Goal: Transaction & Acquisition: Purchase product/service

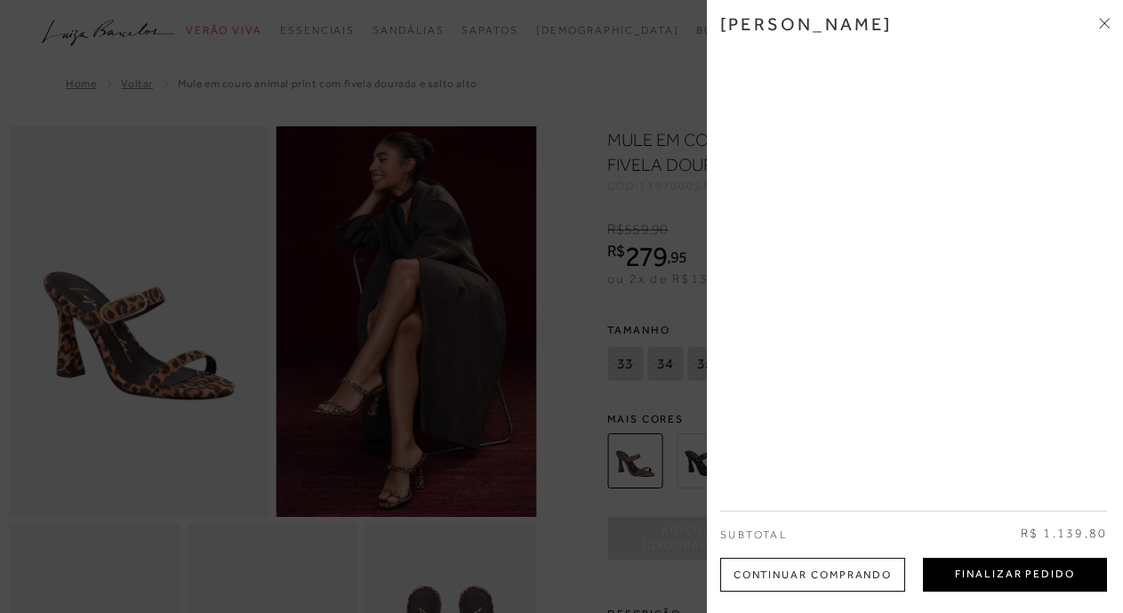
click at [1059, 581] on button "Finalizar Pedido" at bounding box center [1015, 575] width 184 height 34
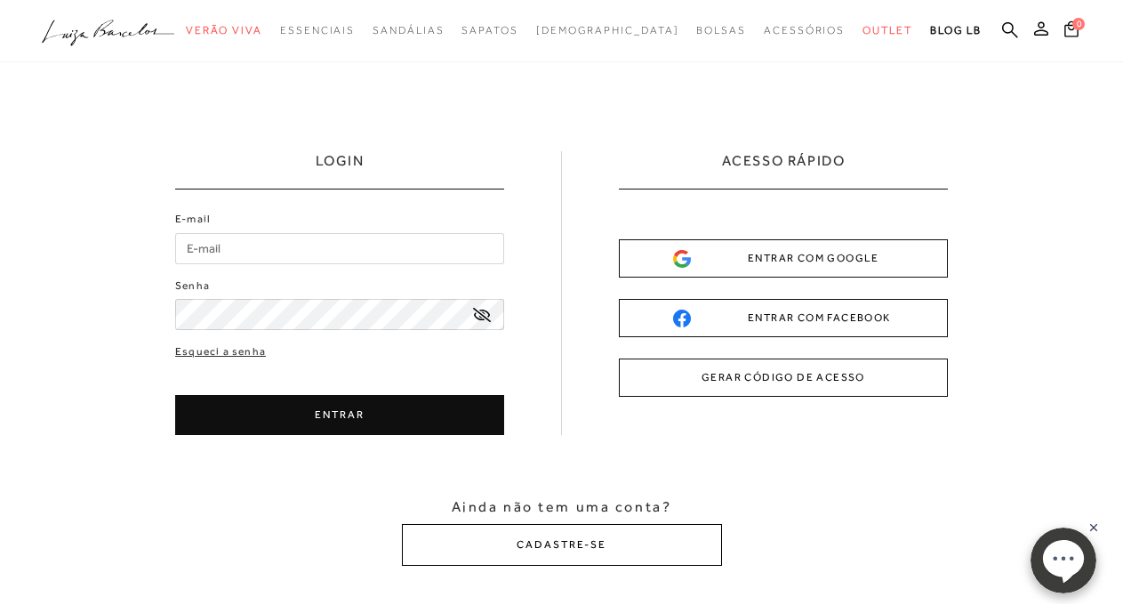
click at [593, 555] on button "CADASTRE-SE" at bounding box center [562, 545] width 320 height 42
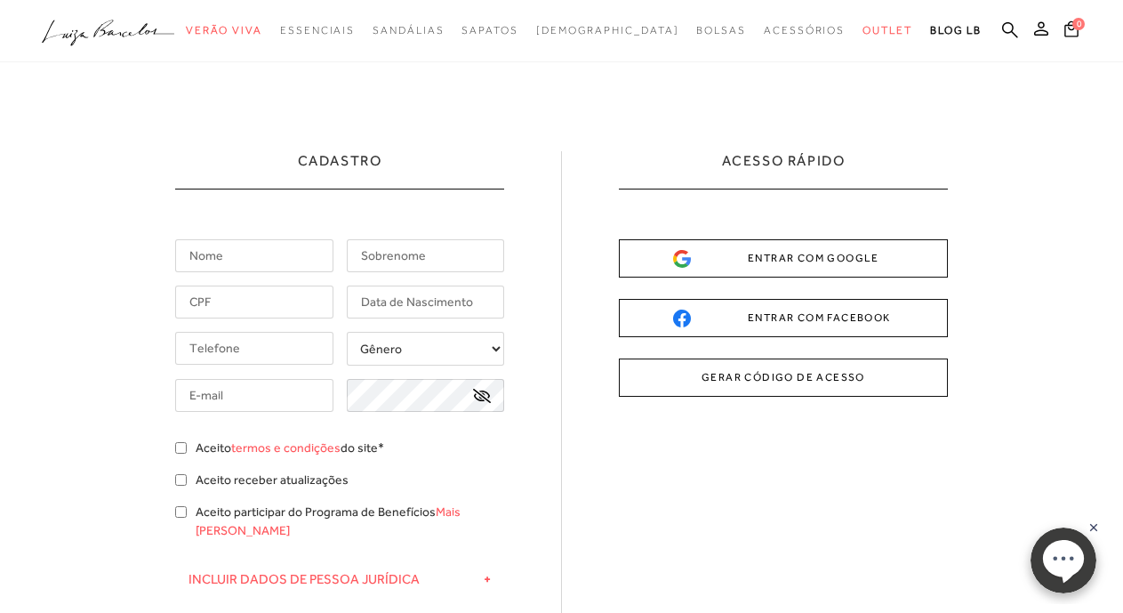
click at [286, 248] on input "text" at bounding box center [254, 255] width 158 height 33
type input "chafica"
click at [449, 258] on input "text" at bounding box center [426, 255] width 158 height 33
type input "fares"
click at [294, 300] on input "text" at bounding box center [254, 301] width 158 height 33
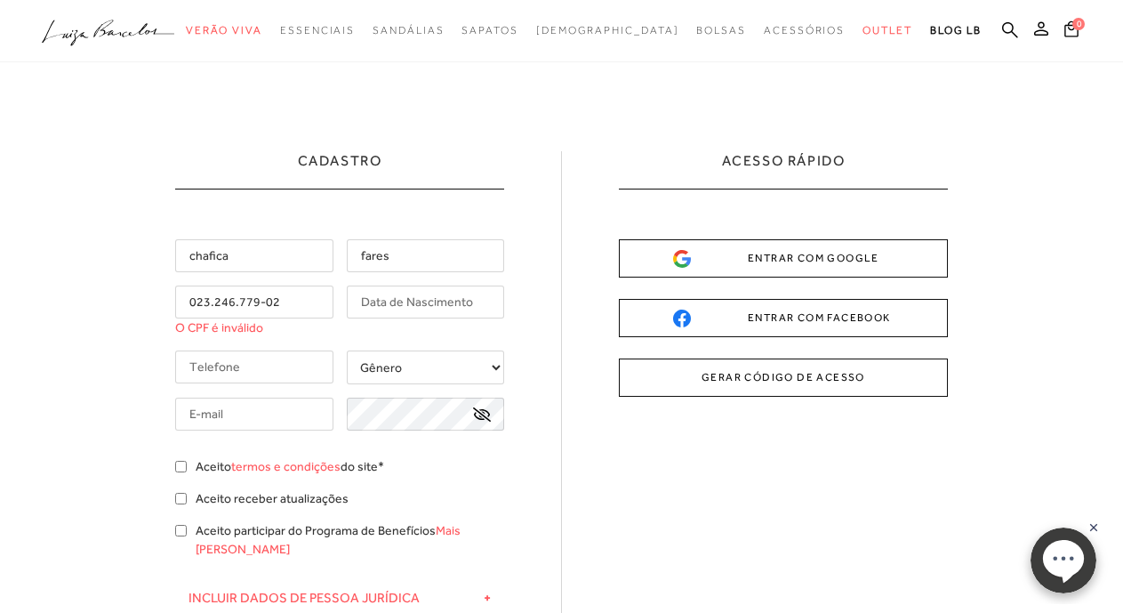
click at [419, 303] on input "text" at bounding box center [426, 301] width 158 height 33
drag, startPoint x: 271, startPoint y: 302, endPoint x: 290, endPoint y: 309, distance: 19.7
click at [278, 304] on input "023.246.779-02" at bounding box center [254, 301] width 158 height 33
type input "023.246.779-03"
click at [448, 294] on input "text" at bounding box center [426, 301] width 158 height 33
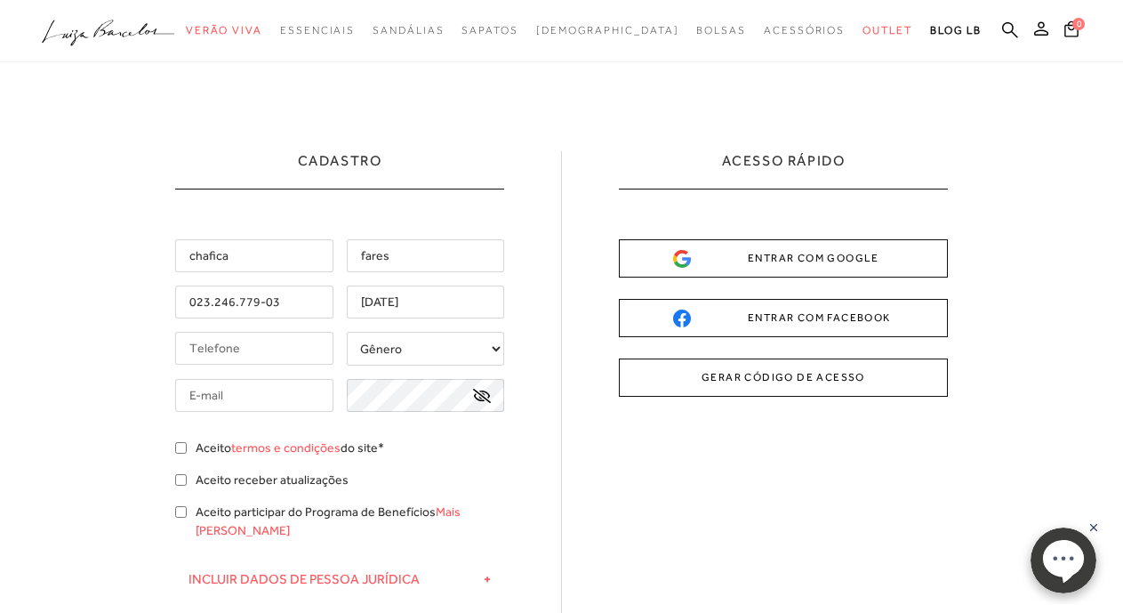
type input "[DATE]"
click at [288, 343] on input "tel" at bounding box center [254, 348] width 158 height 33
type input "[PHONE_NUMBER]"
click at [400, 353] on select "Gênero Feminino Masculino" at bounding box center [426, 349] width 158 height 34
click at [347, 332] on select "Gênero Feminino Masculino" at bounding box center [426, 349] width 158 height 34
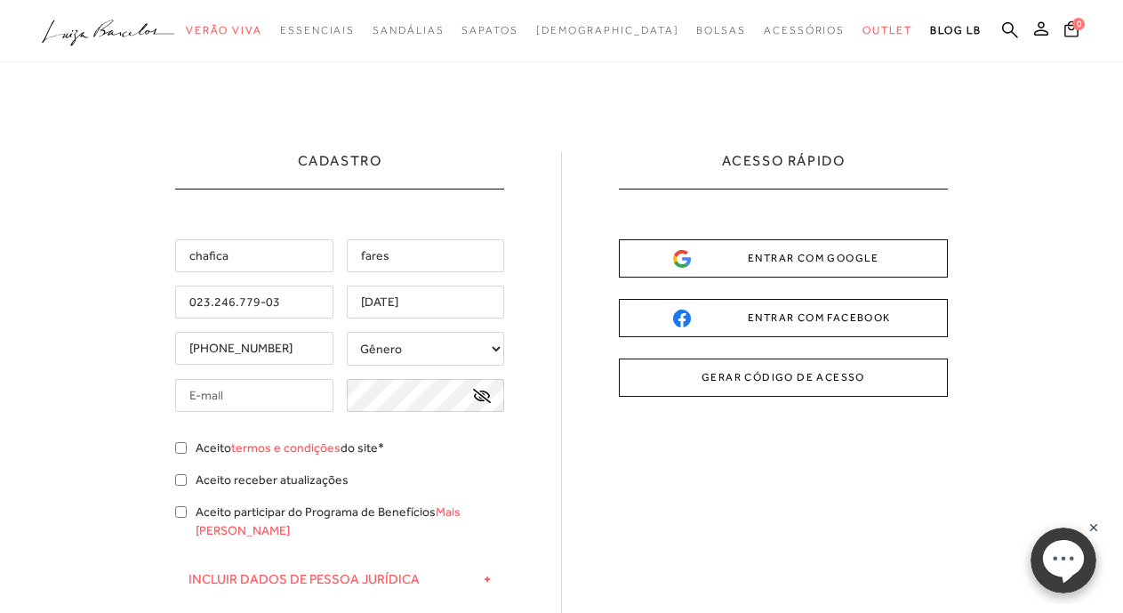
click at [459, 343] on select "Gênero Feminino Masculino" at bounding box center [426, 349] width 158 height 34
select select
click at [347, 332] on select "Gênero Feminino Masculino" at bounding box center [426, 349] width 158 height 34
click at [292, 395] on input "text" at bounding box center [254, 395] width 158 height 33
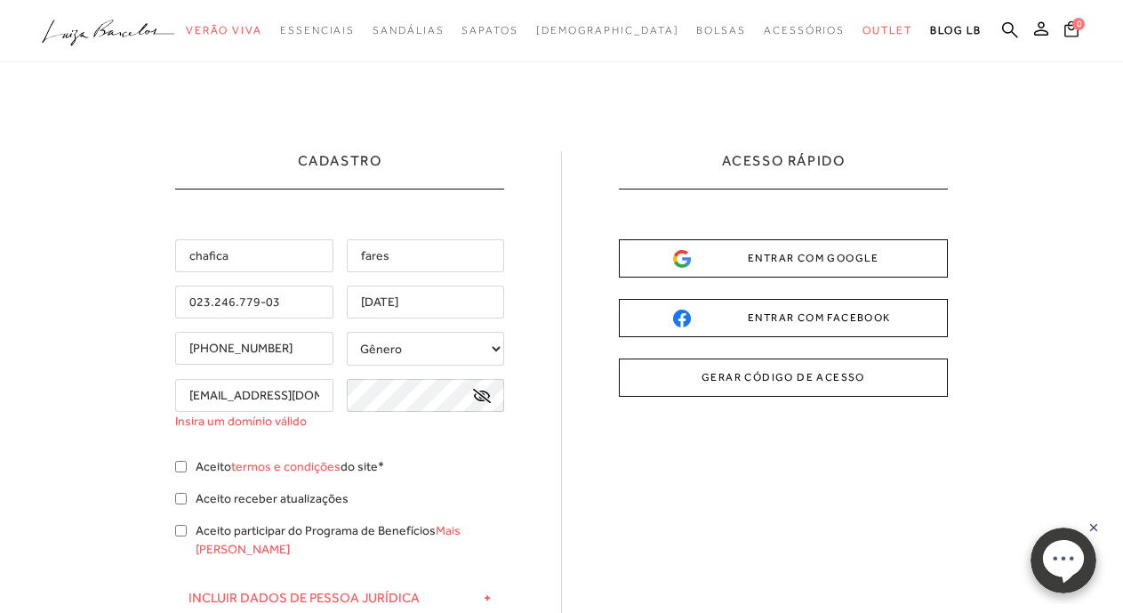
scroll to position [0, 4]
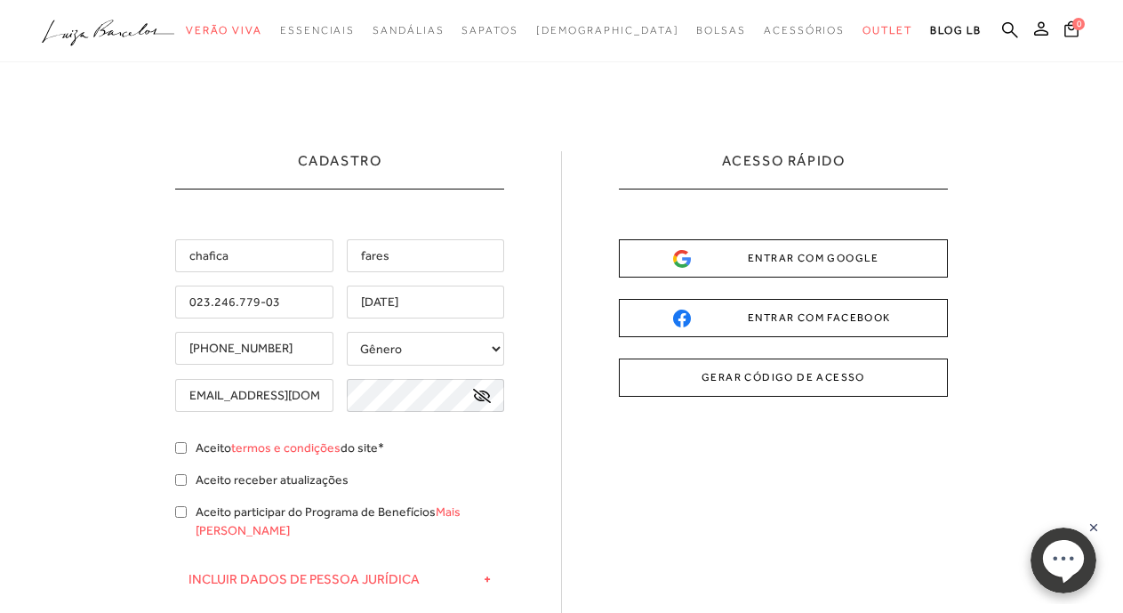
type input "[EMAIL_ADDRESS][DOMAIN_NAME]"
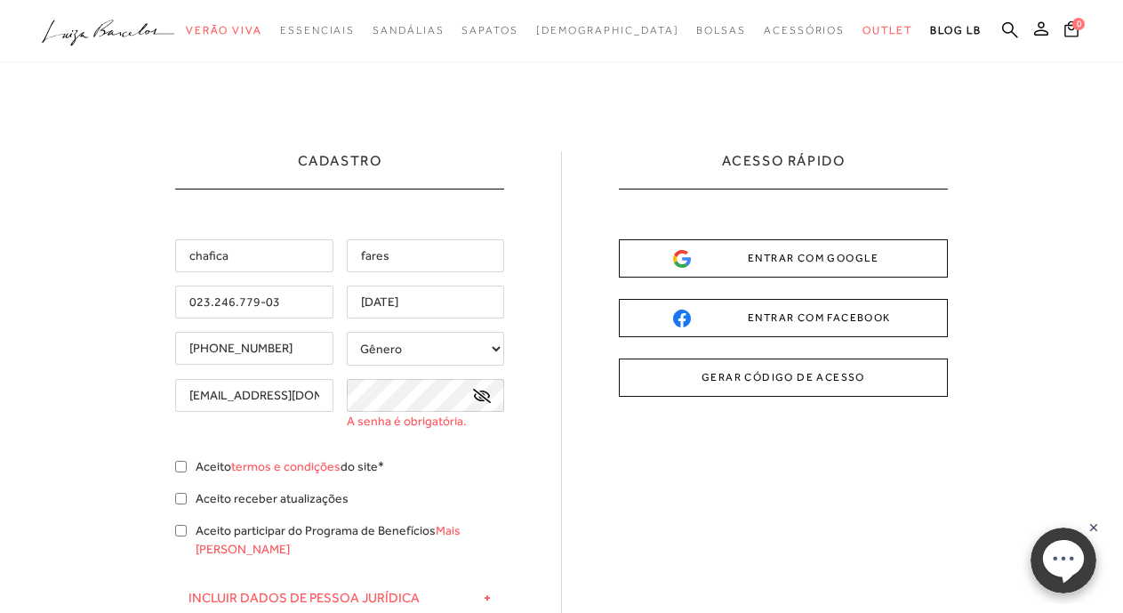
click at [184, 454] on div "chafica fares 023.246.779-03 [DATE] [PHONE_NUMBER] Gênero" at bounding box center [339, 462] width 329 height 446
click at [181, 467] on input "Aceito termos e condições do site*" at bounding box center [181, 467] width 12 height 12
checkbox input "true"
click at [177, 505] on div "Aceito receber atualizações" at bounding box center [339, 500] width 329 height 23
click at [183, 502] on input "Aceito receber atualizações" at bounding box center [181, 499] width 12 height 12
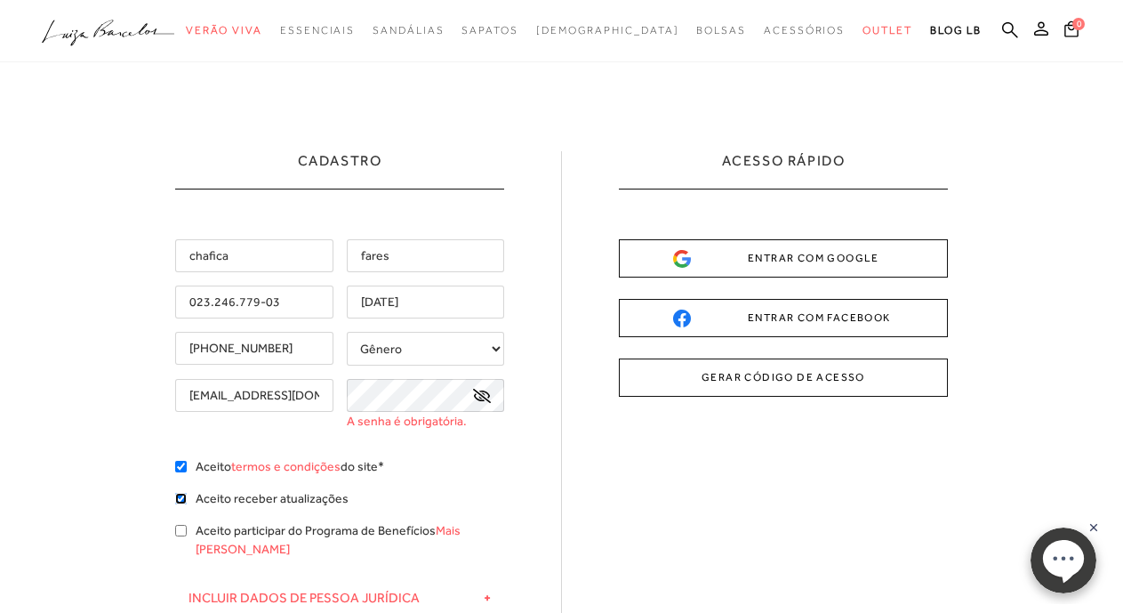
checkbox input "true"
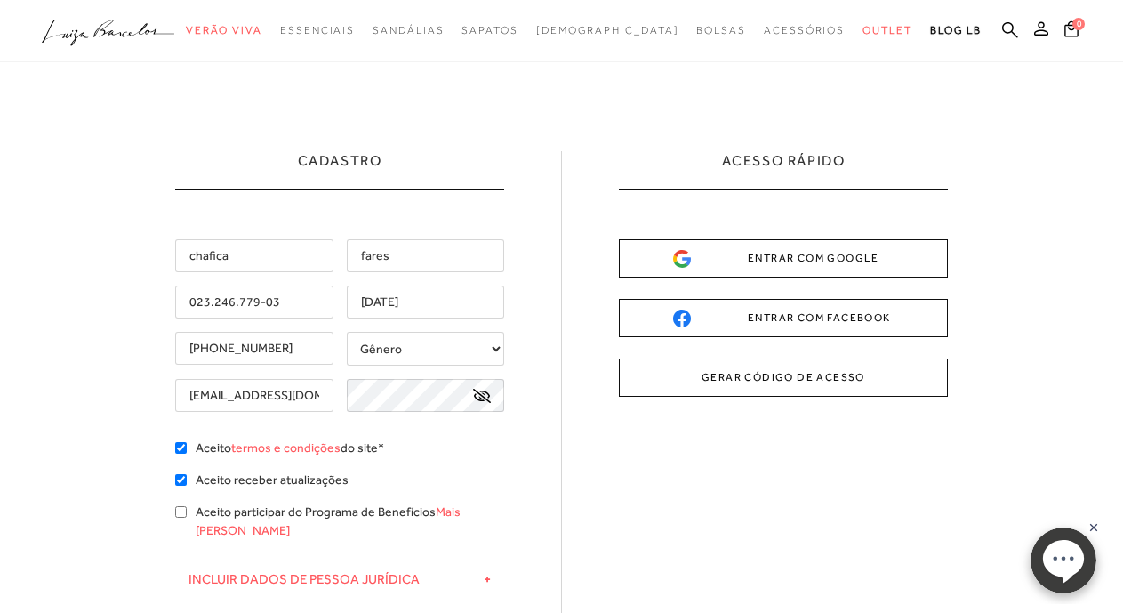
click at [752, 509] on div "Cadastro chafica fares 023.246.779-03 [DATE] [PHONE_NUMBER]" at bounding box center [561, 438] width 773 height 575
click at [485, 402] on icon at bounding box center [482, 396] width 18 height 14
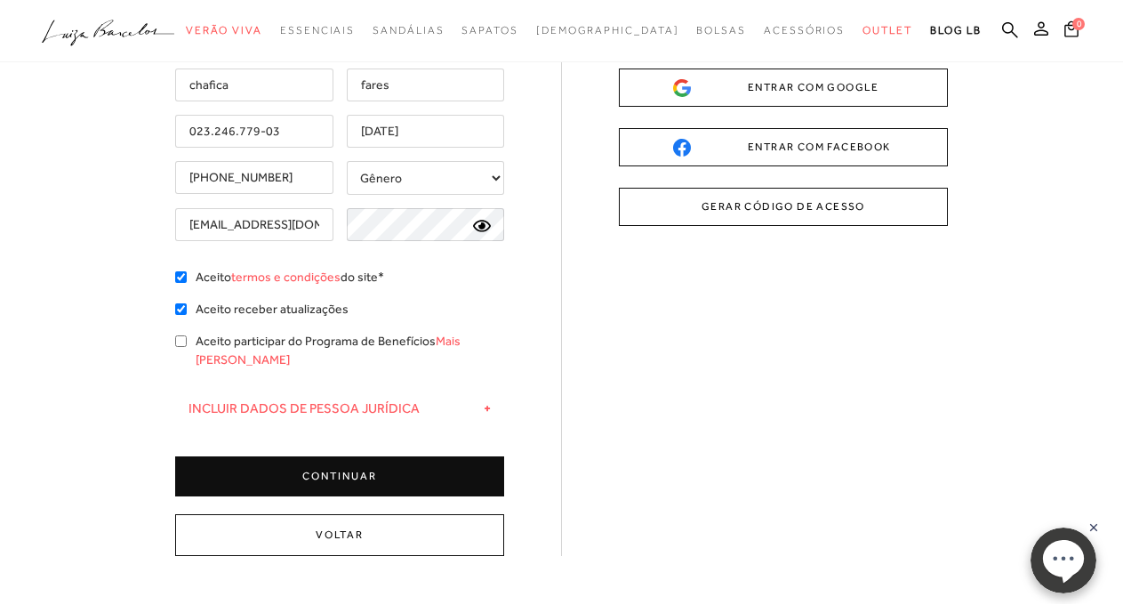
scroll to position [267, 0]
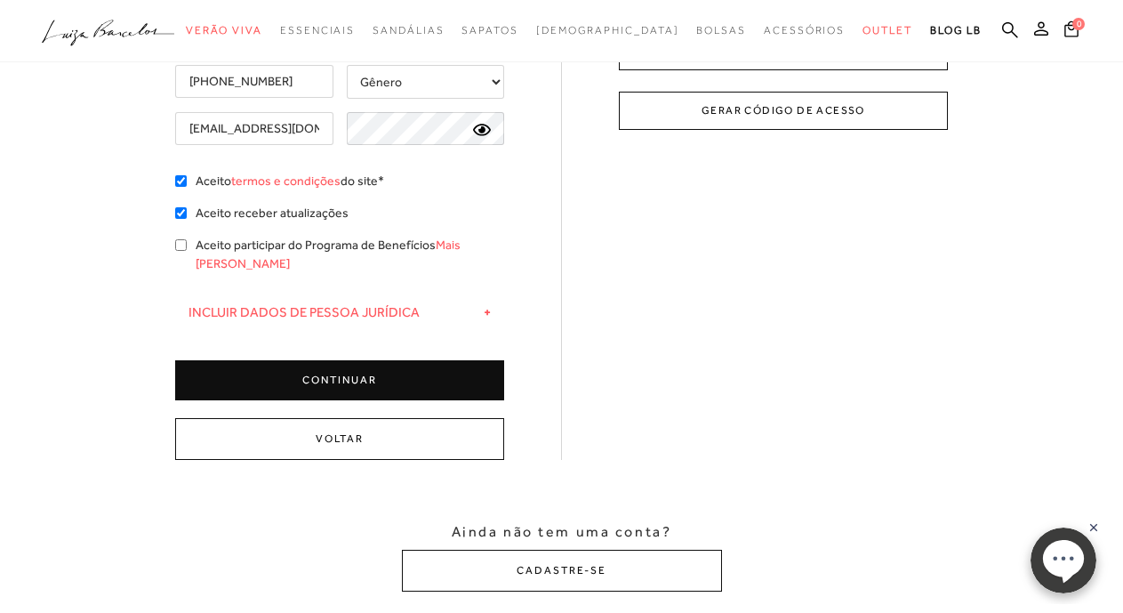
click at [365, 364] on button "CONTINUAR" at bounding box center [339, 380] width 329 height 40
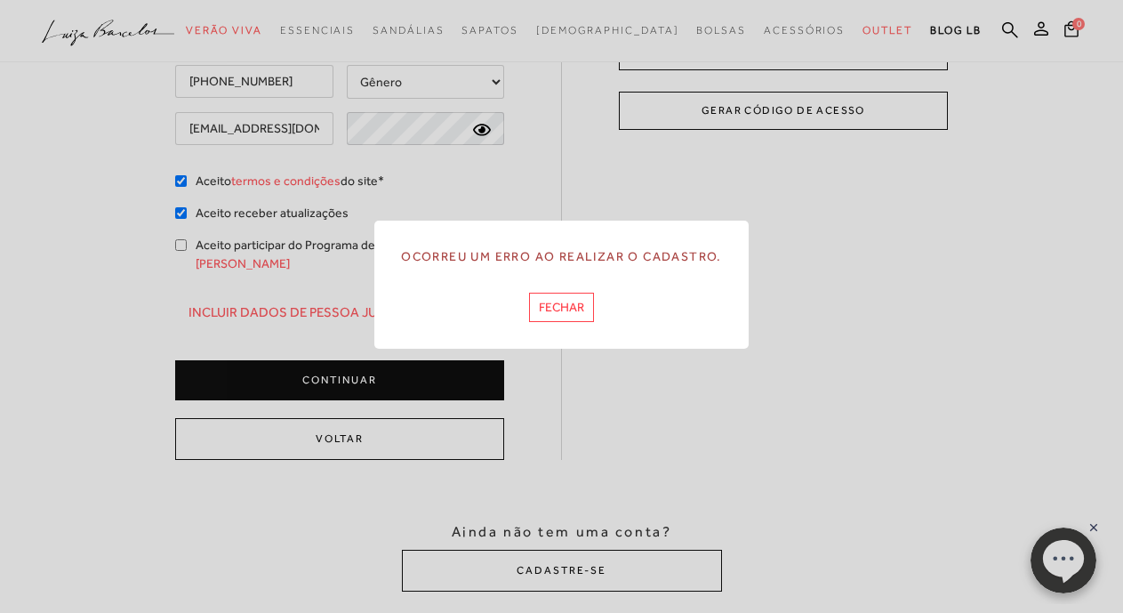
click at [574, 315] on button "FECHAR" at bounding box center [561, 307] width 65 height 29
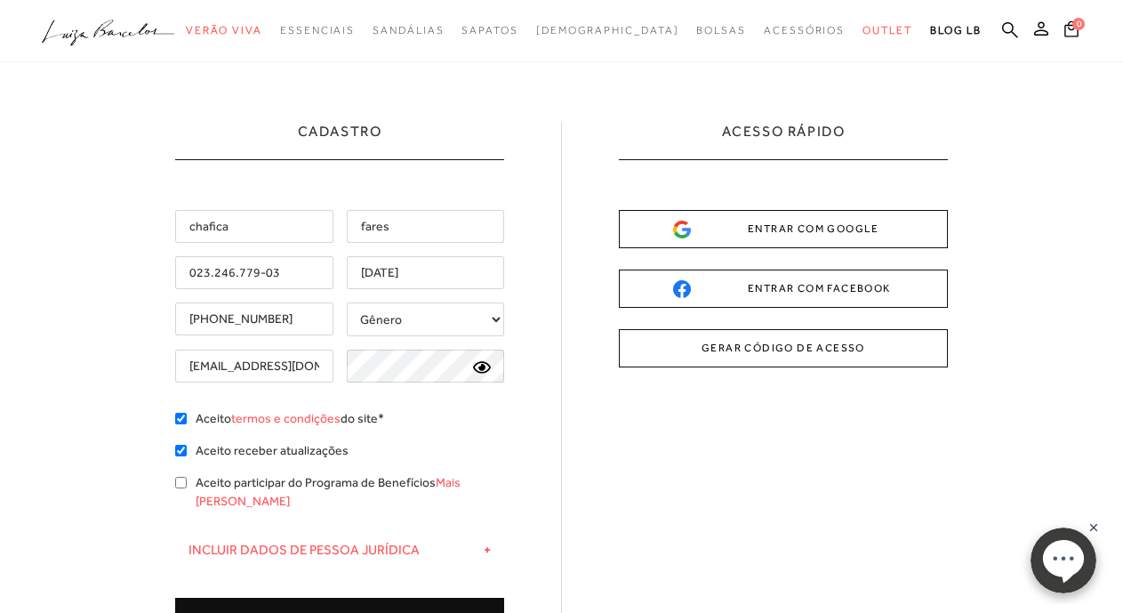
scroll to position [0, 0]
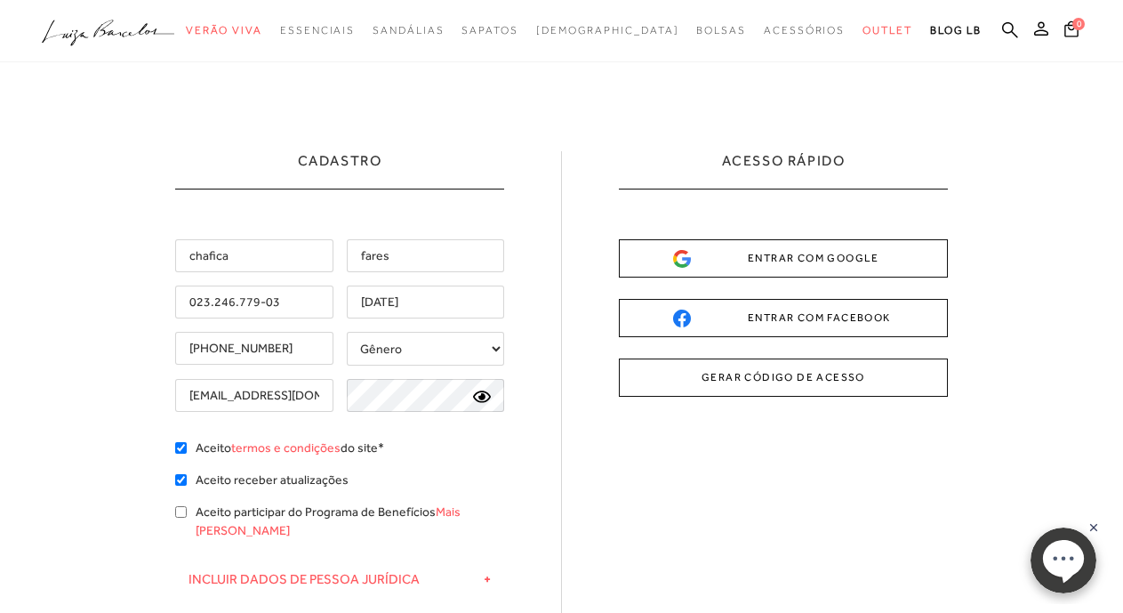
click at [486, 398] on icon at bounding box center [482, 397] width 18 height 16
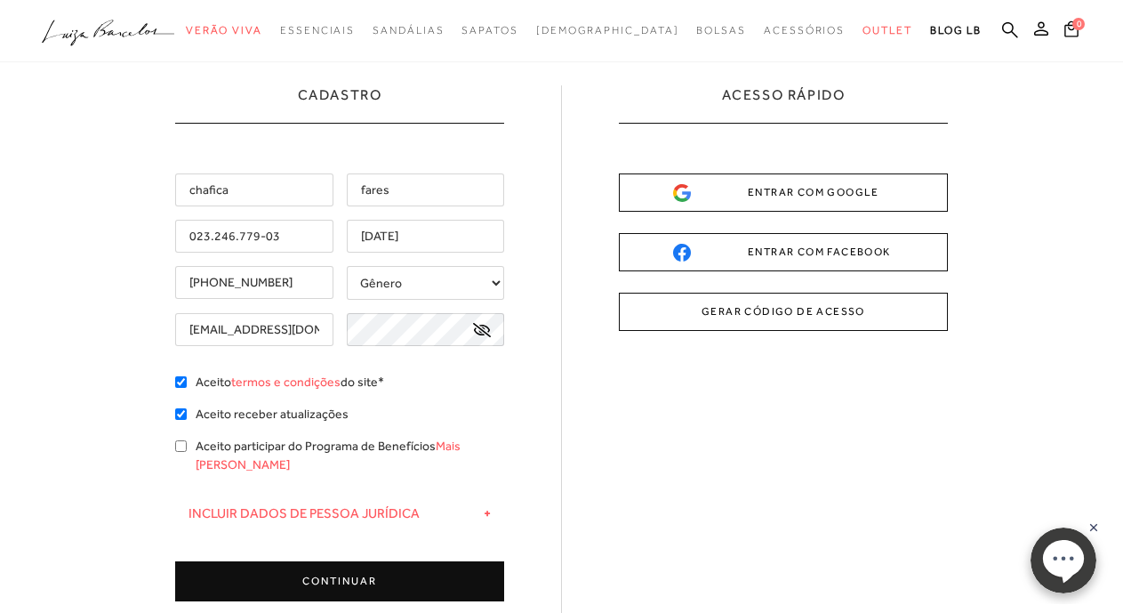
scroll to position [178, 0]
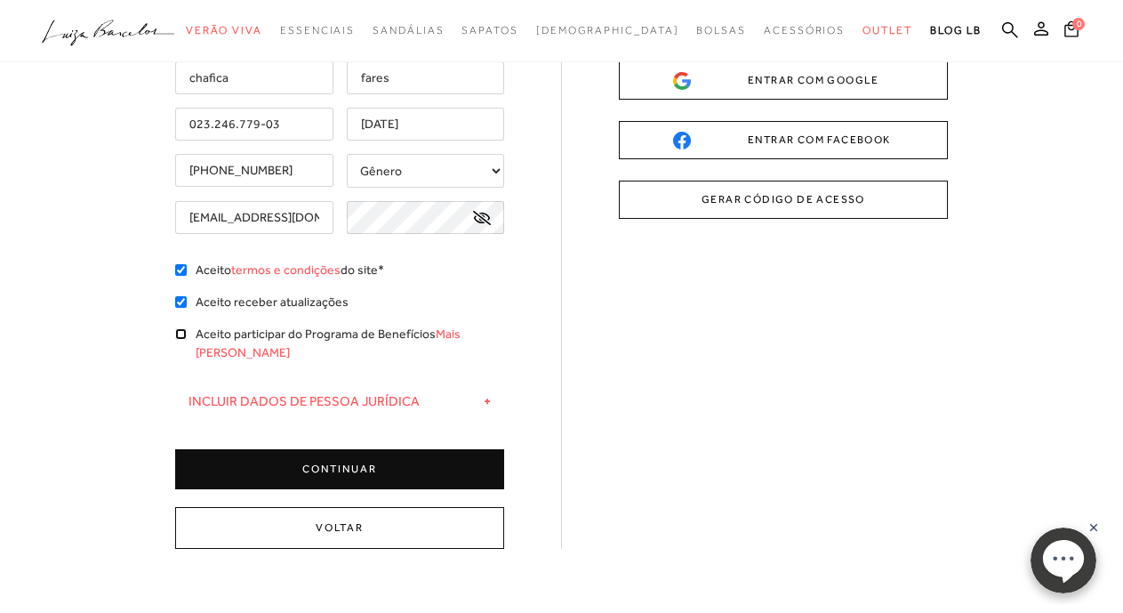
click at [178, 336] on input "Aceito participar do Programa de Benefícios Mais [PERSON_NAME]" at bounding box center [181, 334] width 12 height 12
click at [345, 450] on button "CONTINUAR" at bounding box center [339, 469] width 329 height 40
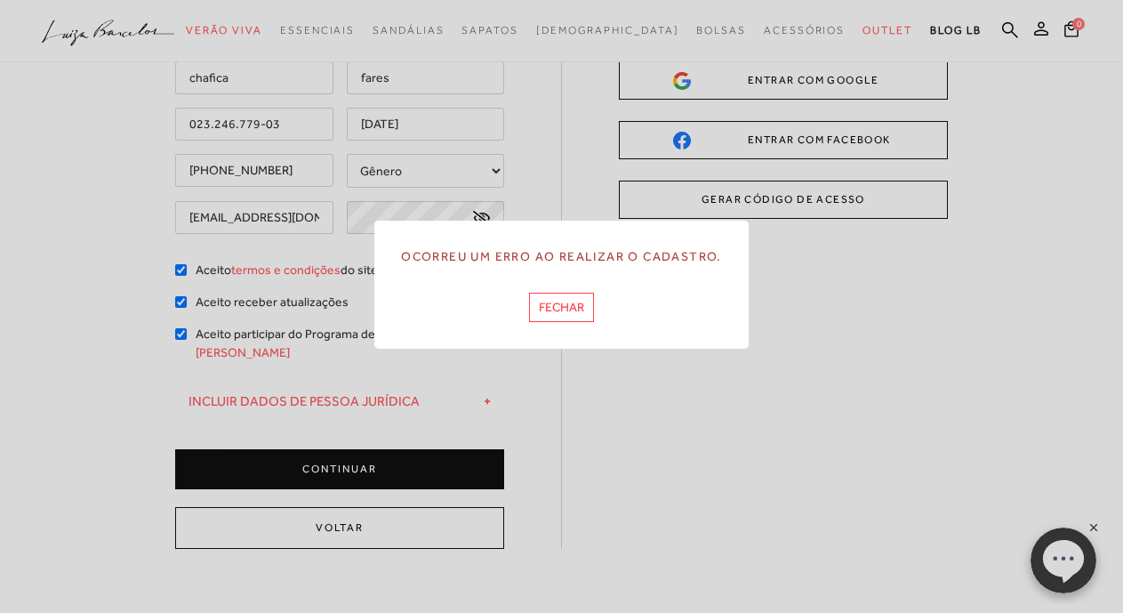
click at [546, 303] on button "FECHAR" at bounding box center [561, 307] width 65 height 29
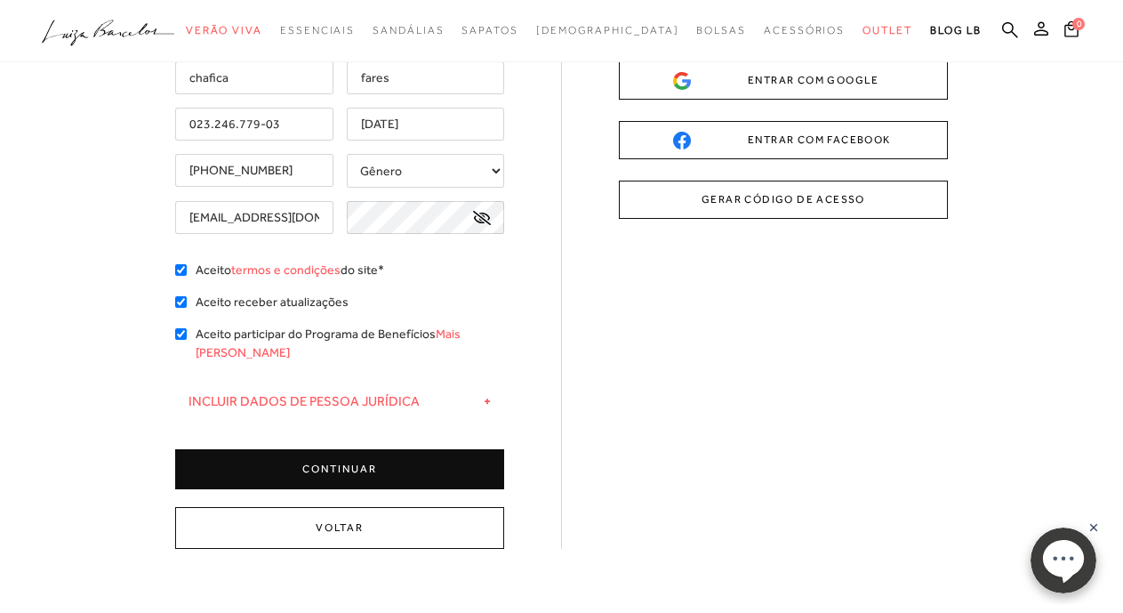
click at [189, 333] on div "Aceito participar do Programa de Benefícios Mais [PERSON_NAME]" at bounding box center [339, 346] width 329 height 42
click at [179, 334] on input "Aceito participar do Programa de Benefícios Mais [PERSON_NAME]" at bounding box center [181, 334] width 12 height 12
checkbox input "false"
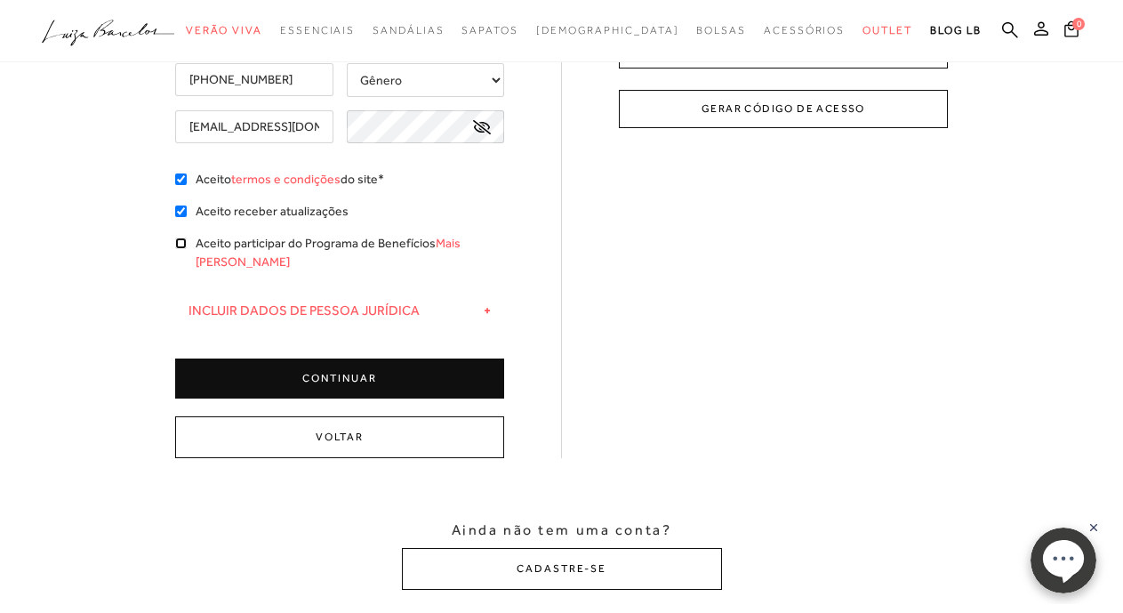
scroll to position [445, 0]
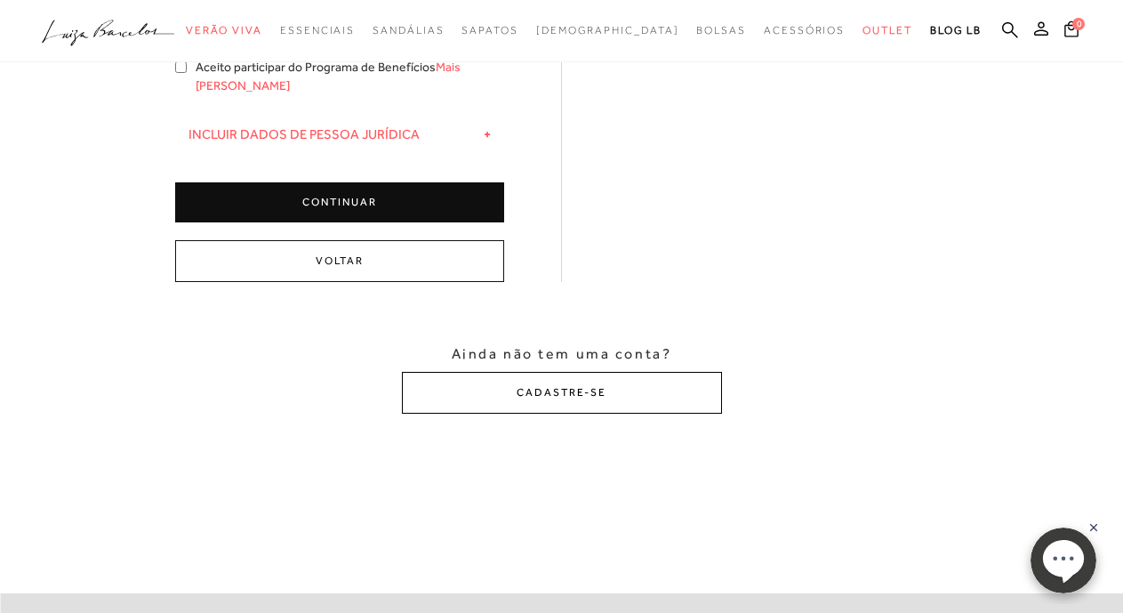
click at [642, 377] on button "CADASTRE-SE" at bounding box center [562, 393] width 320 height 42
click at [548, 372] on button "CADASTRE-SE" at bounding box center [562, 393] width 320 height 42
click at [1095, 527] on rect at bounding box center [1094, 527] width 14 height 14
click at [372, 240] on button "Voltar" at bounding box center [339, 261] width 329 height 42
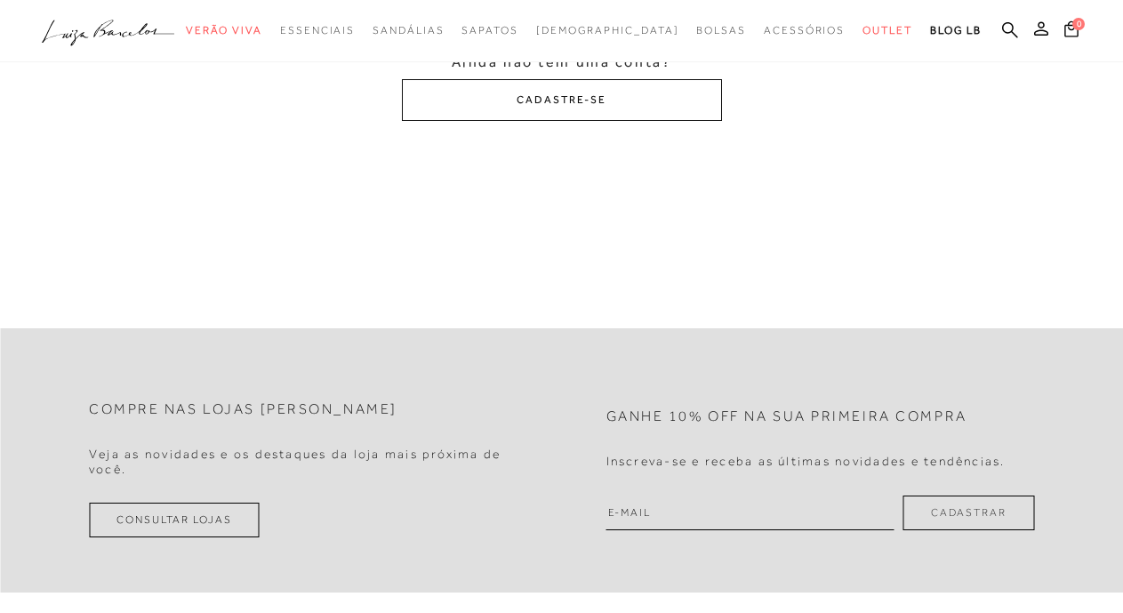
scroll to position [0, 0]
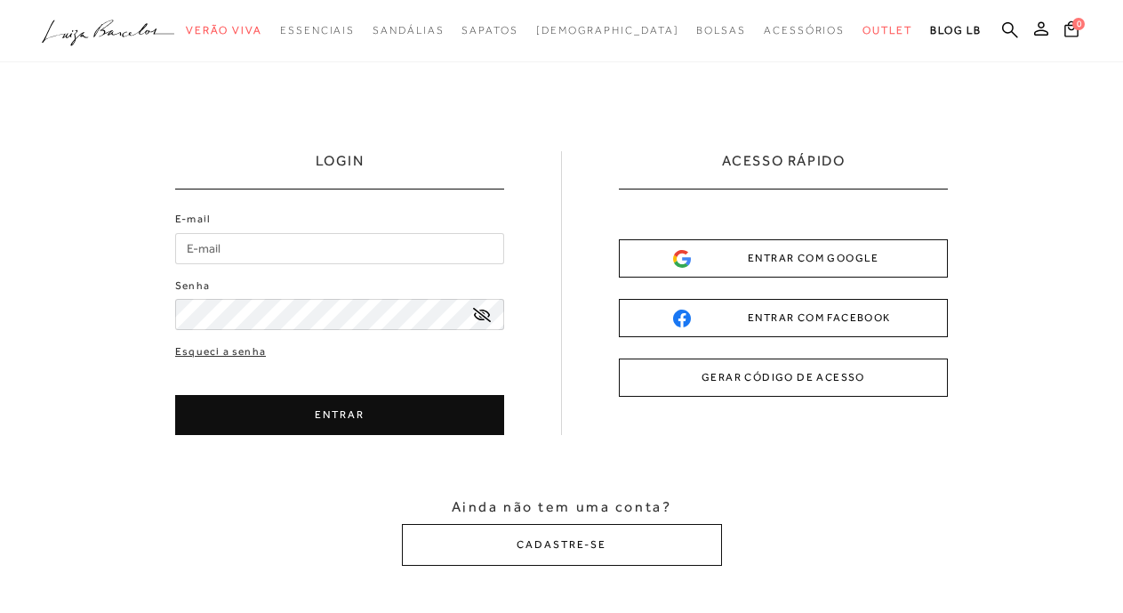
type input "[EMAIL_ADDRESS][DOMAIN_NAME]"
click at [323, 413] on button "ENTRAR" at bounding box center [339, 415] width 329 height 40
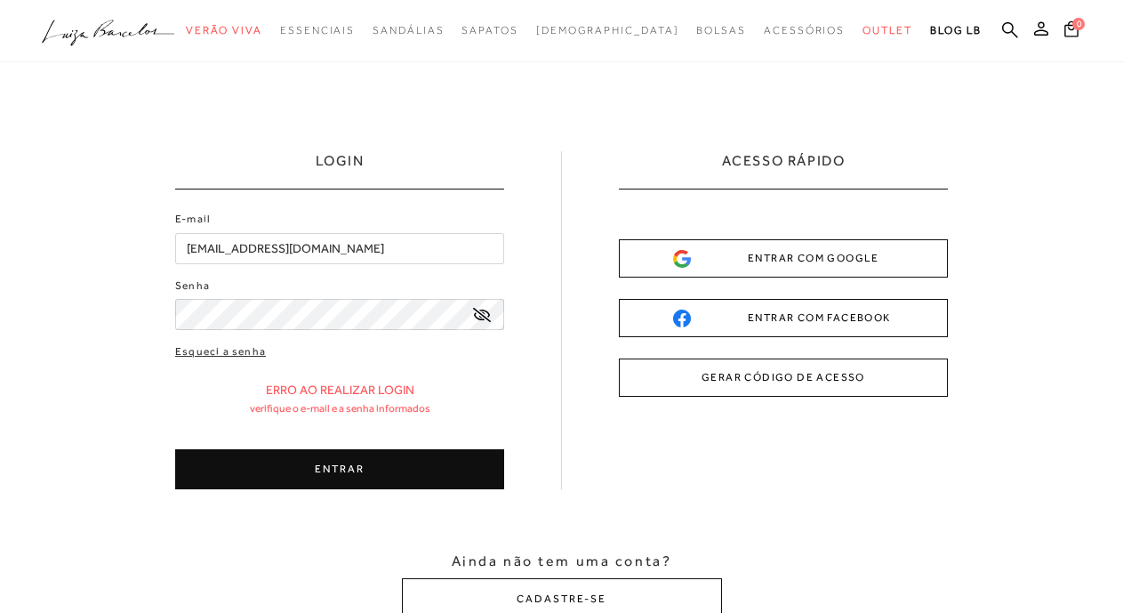
click at [485, 317] on icon at bounding box center [482, 315] width 18 height 14
click at [369, 468] on button "ENTRAR" at bounding box center [339, 469] width 329 height 40
click at [335, 472] on button "ENTRAR" at bounding box center [339, 469] width 329 height 40
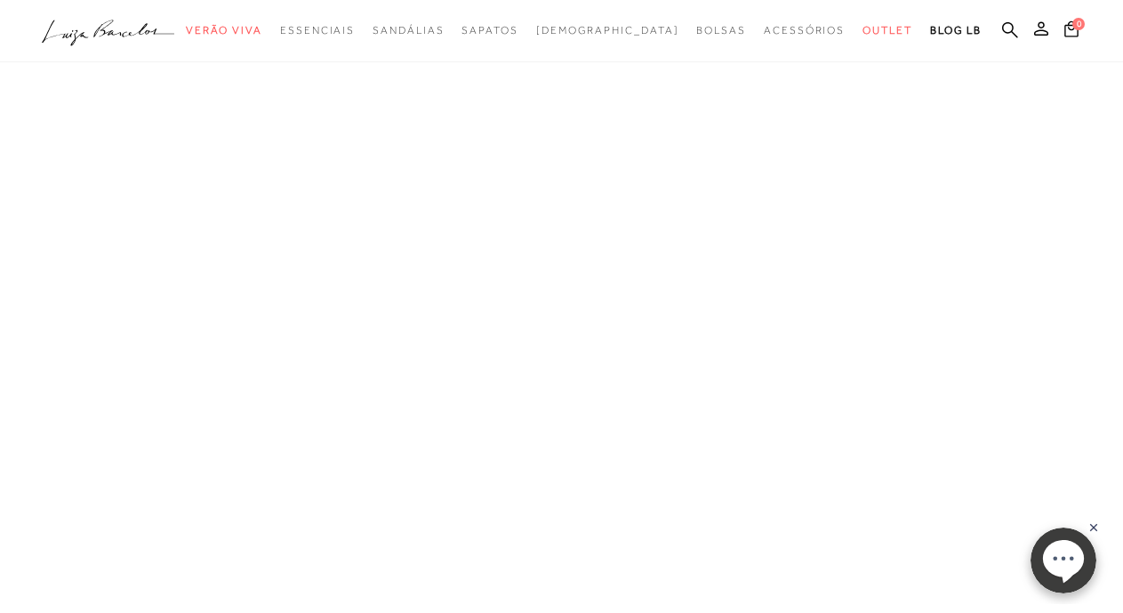
type input "[EMAIL_ADDRESS][DOMAIN_NAME]"
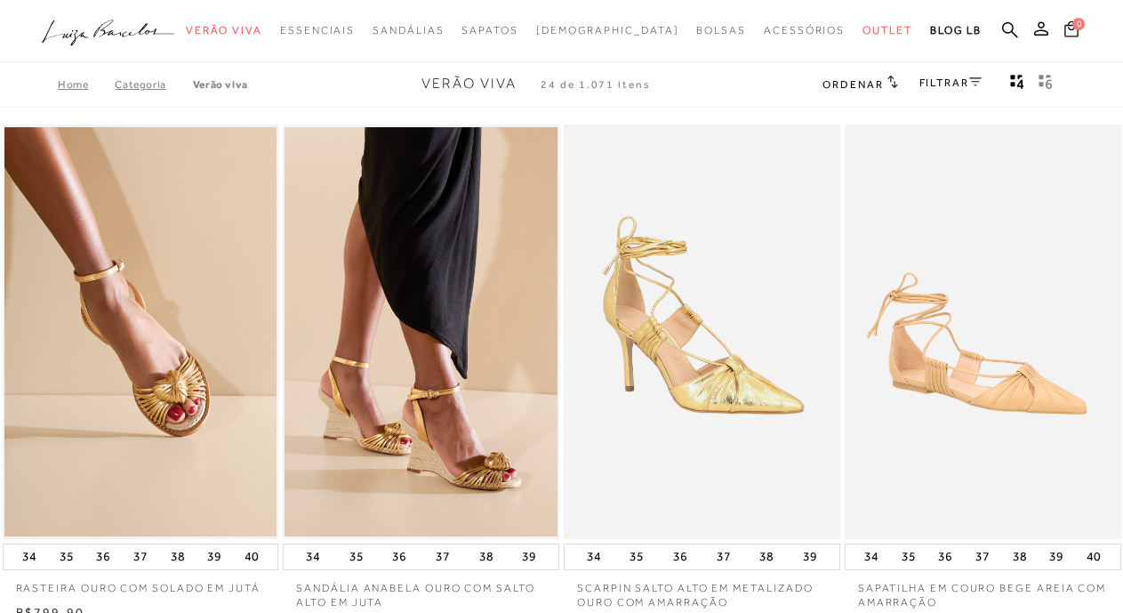
type input "[EMAIL_ADDRESS][DOMAIN_NAME]"
click at [1069, 33] on icon at bounding box center [1071, 28] width 14 height 17
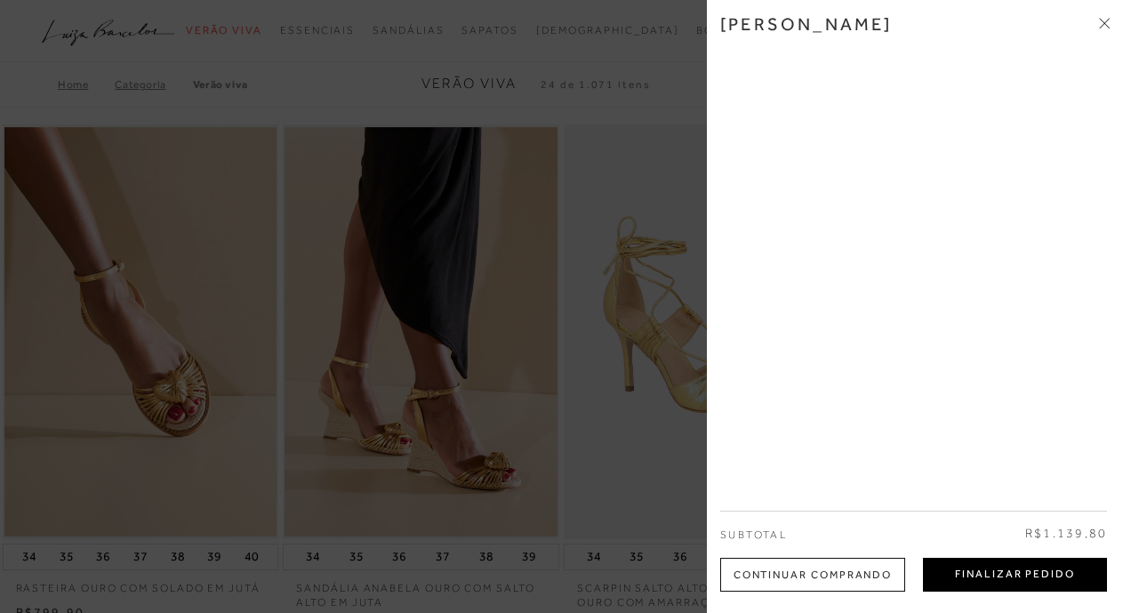
click at [985, 576] on button "Finalizar Pedido" at bounding box center [1015, 575] width 184 height 34
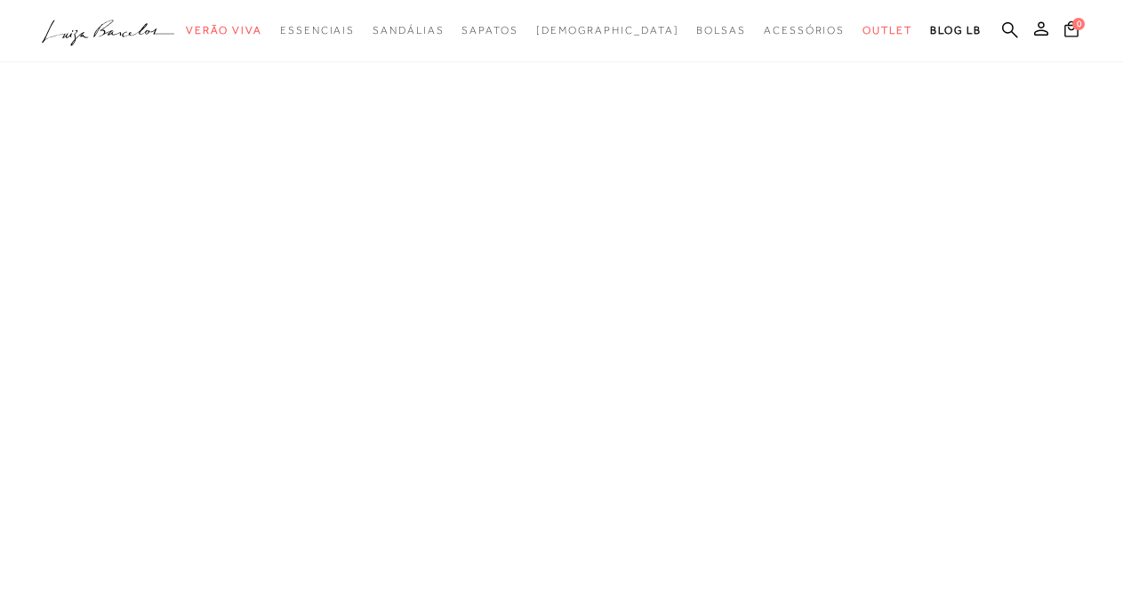
type input "[EMAIL_ADDRESS][DOMAIN_NAME]"
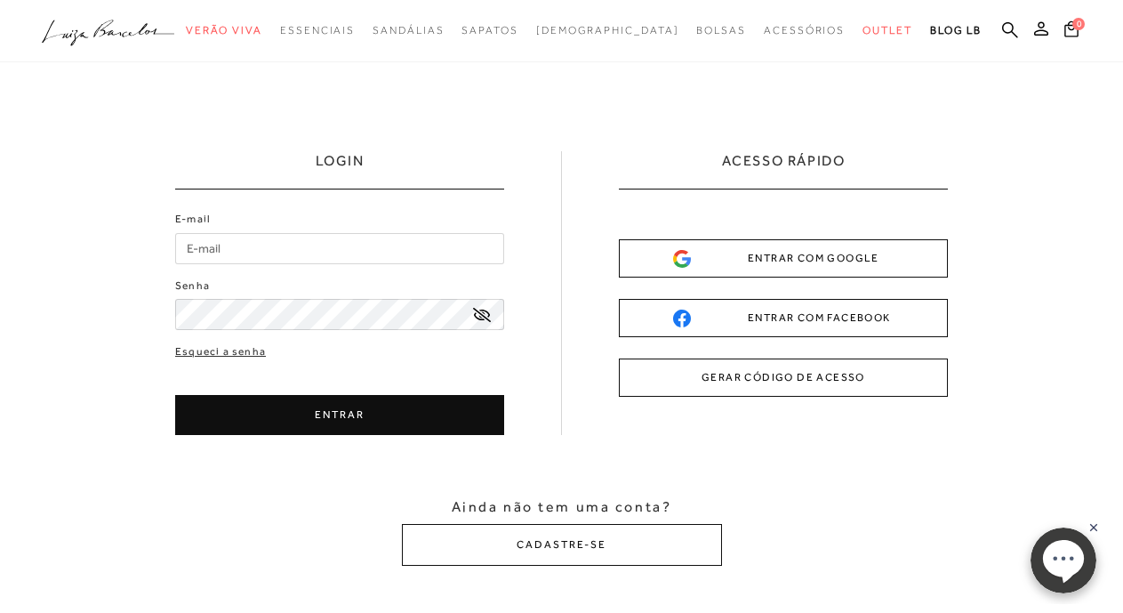
type input "[EMAIL_ADDRESS][DOMAIN_NAME]"
click at [484, 312] on icon at bounding box center [482, 315] width 18 height 14
click at [376, 411] on button "ENTRAR" at bounding box center [339, 415] width 329 height 40
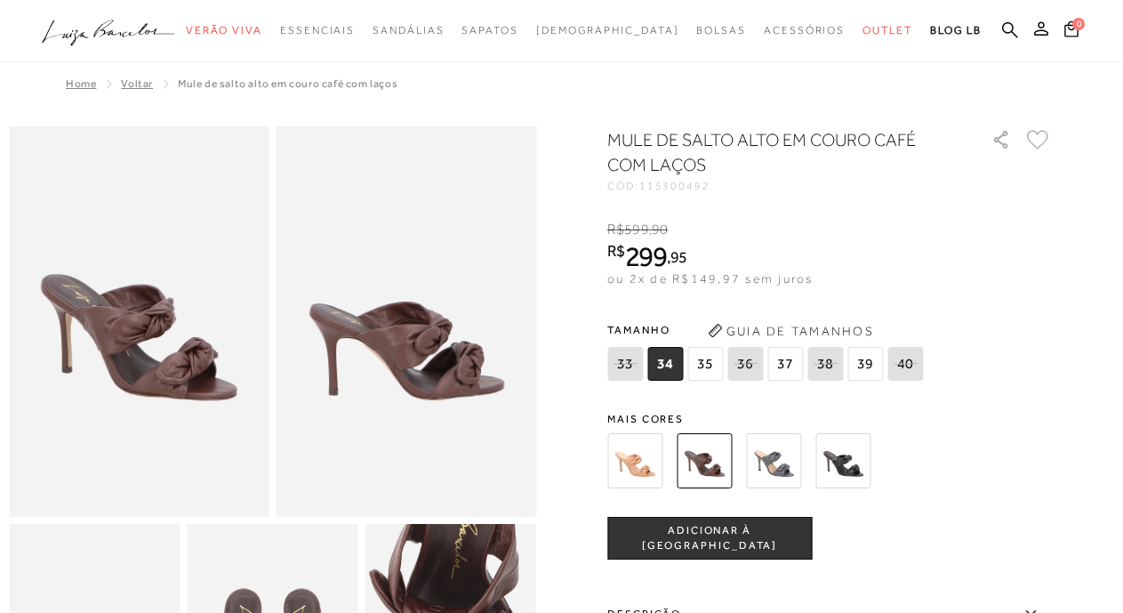
type input "[EMAIL_ADDRESS][DOMAIN_NAME]"
click at [92, 36] on icon ".a{fill-rule:evenodd;}" at bounding box center [108, 32] width 133 height 37
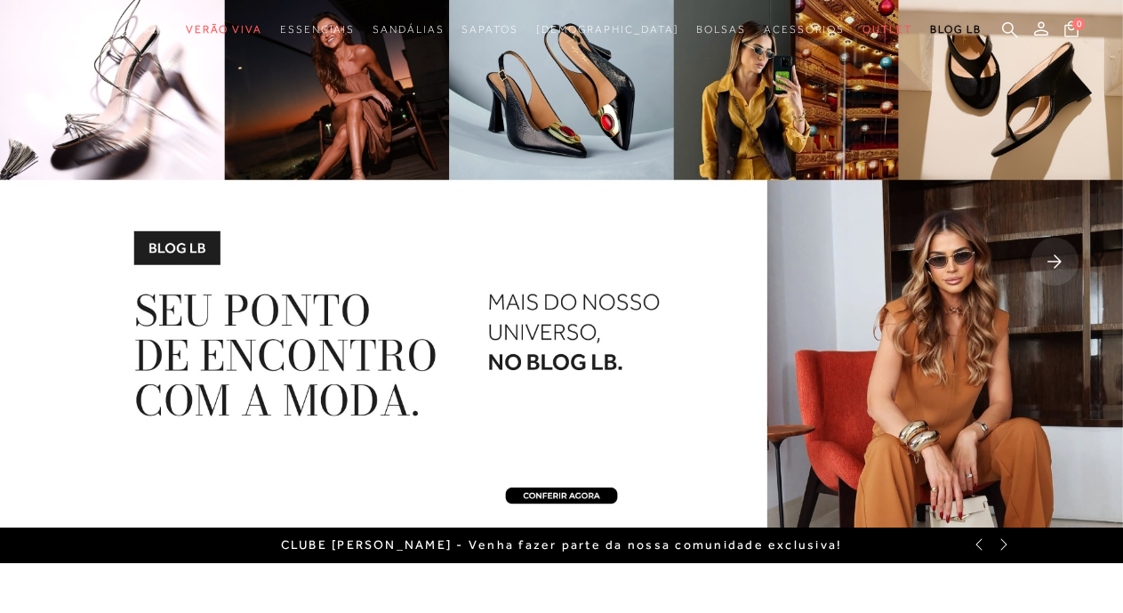
click at [1003, 544] on icon at bounding box center [1004, 544] width 14 height 14
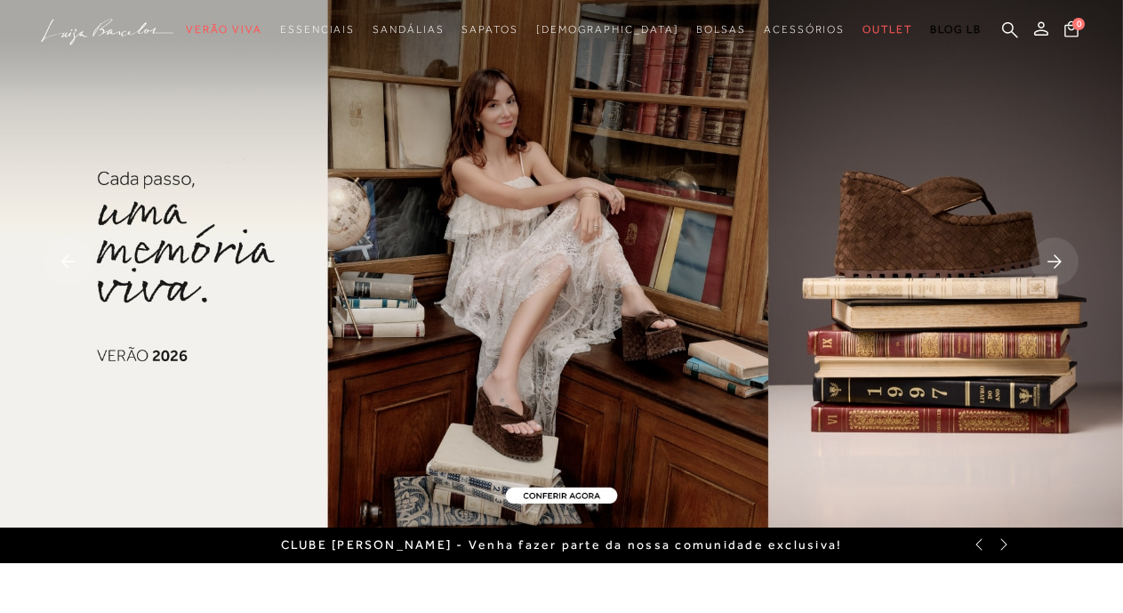
click at [1004, 542] on icon at bounding box center [1004, 544] width 14 height 14
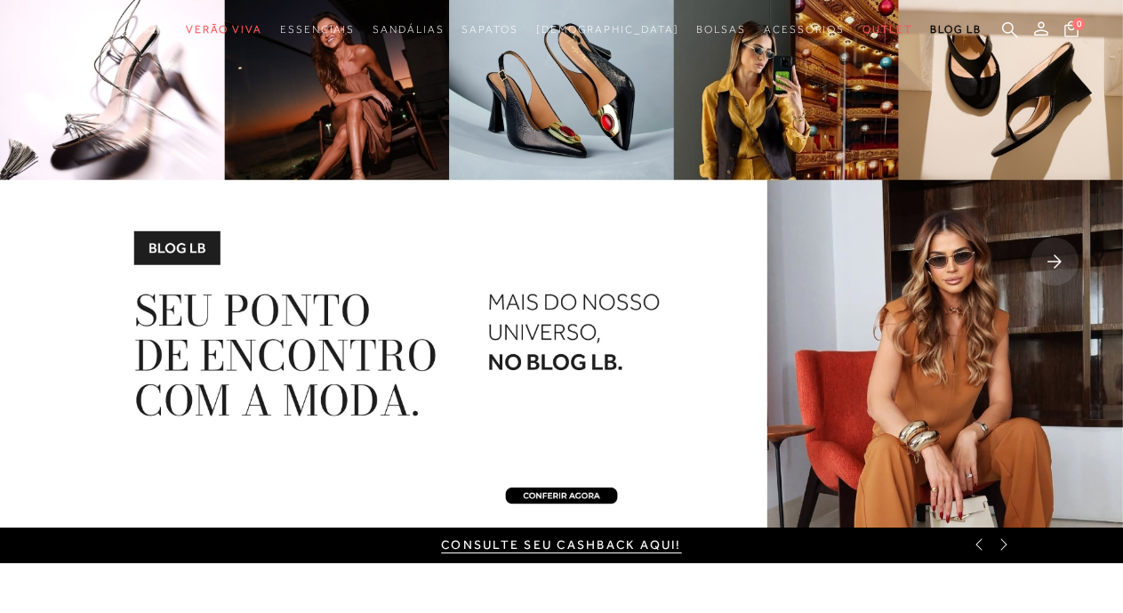
click at [560, 549] on link "CONSULTE SEU CASHBACK AQUI!" at bounding box center [561, 544] width 240 height 14
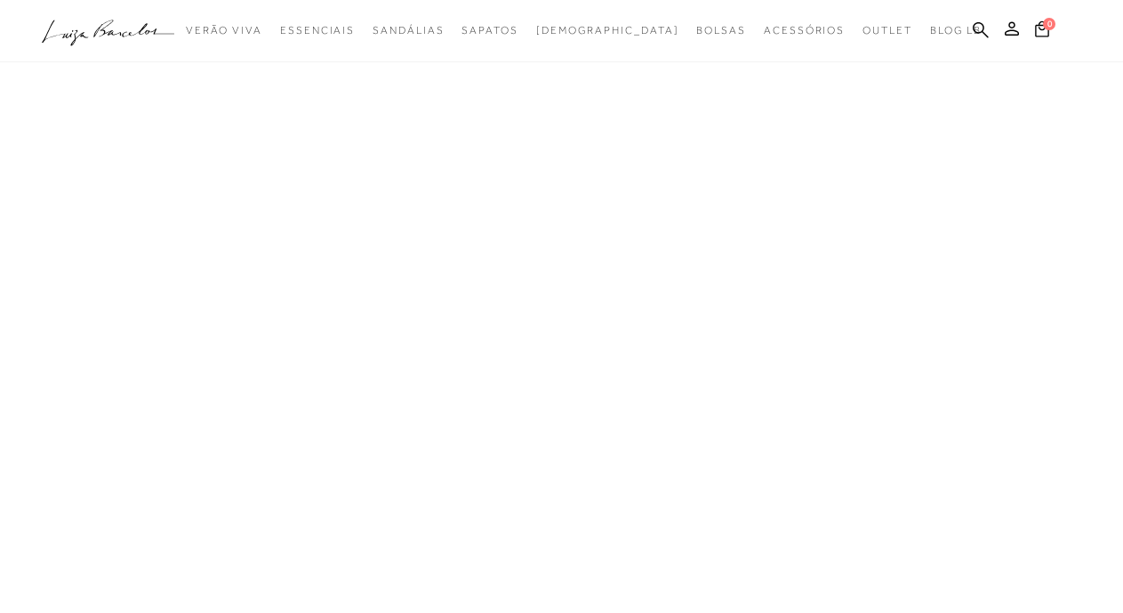
type input "[EMAIL_ADDRESS][DOMAIN_NAME]"
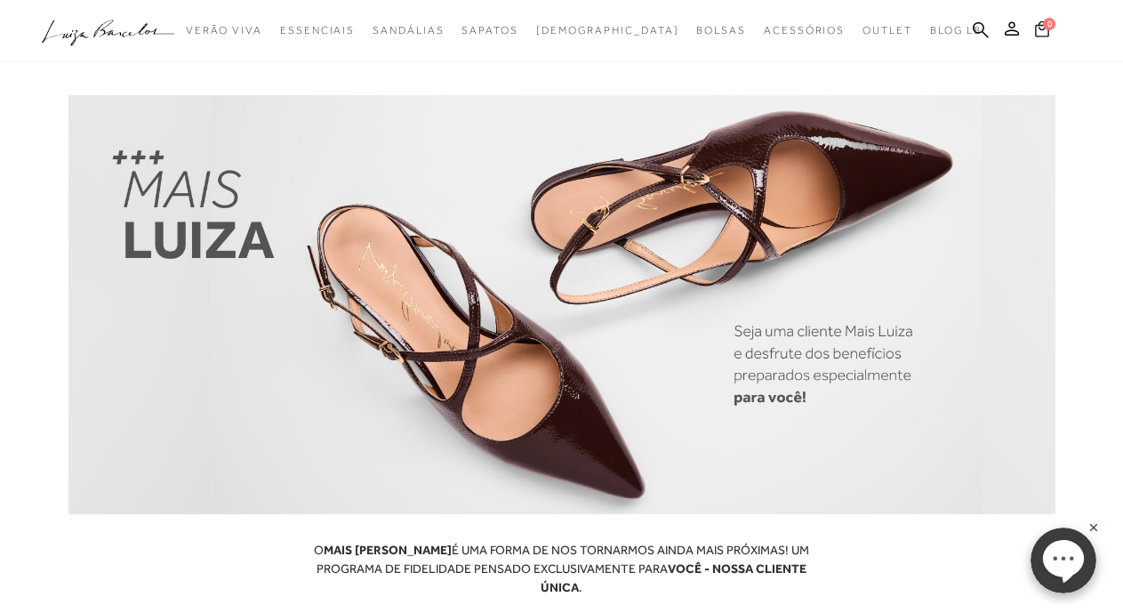
click at [1045, 28] on span "0" at bounding box center [1049, 24] width 12 height 12
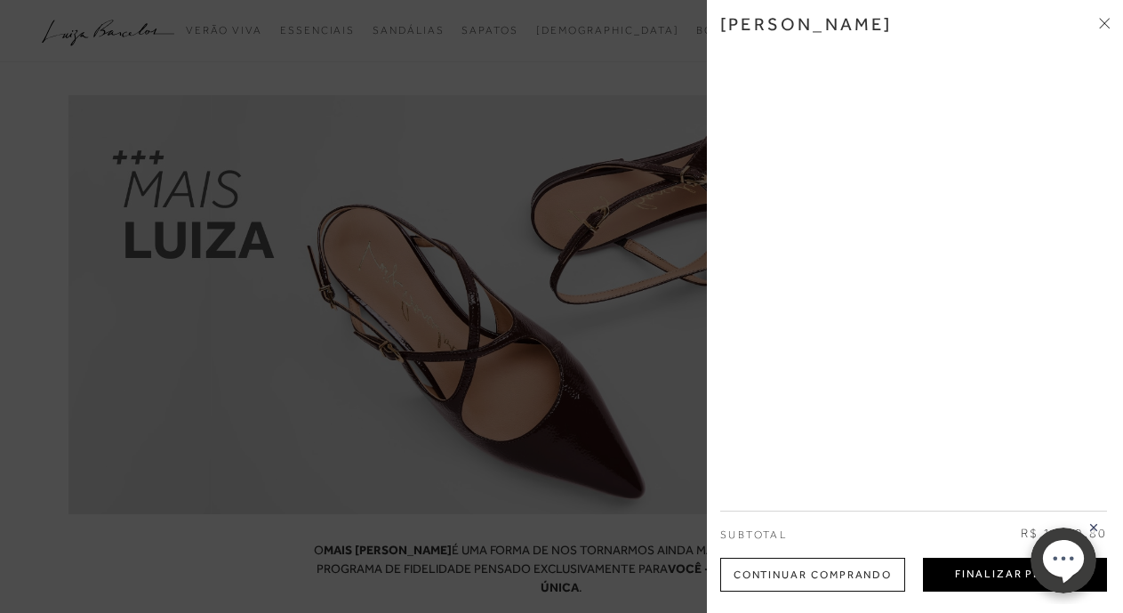
click at [1005, 579] on button "Finalizar Pedido" at bounding box center [1015, 575] width 184 height 34
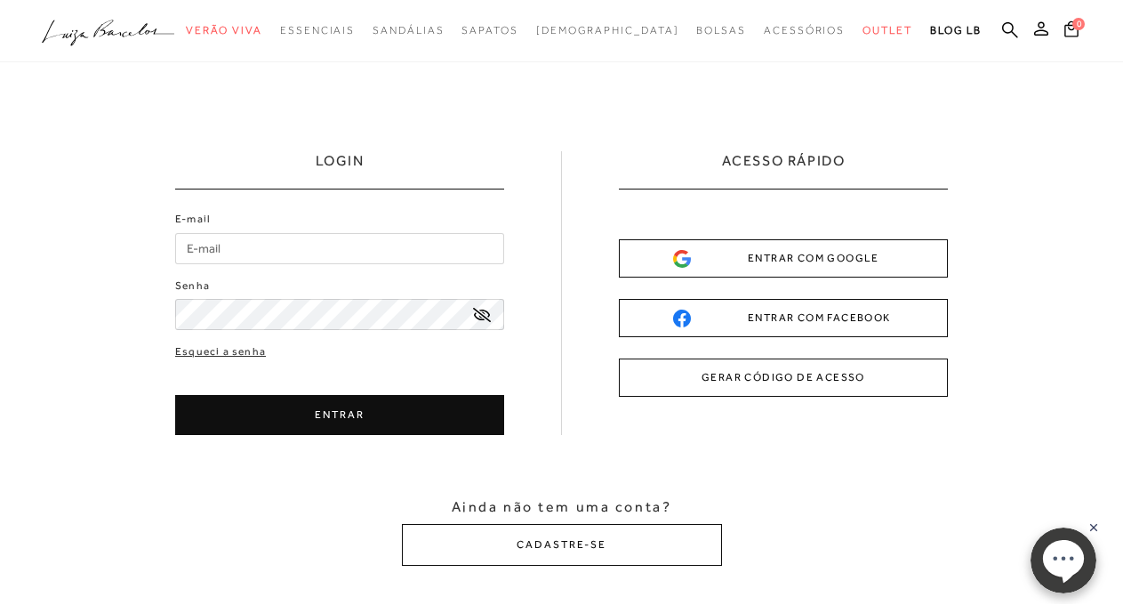
type input "[EMAIL_ADDRESS][DOMAIN_NAME]"
